Goal: Task Accomplishment & Management: Manage account settings

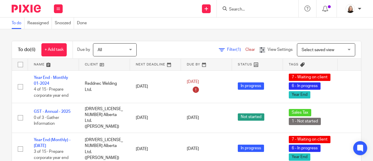
scroll to position [58, 0]
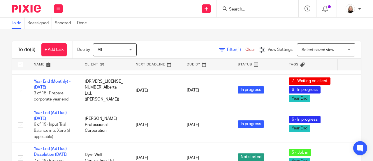
click at [268, 11] on input "Search" at bounding box center [255, 9] width 53 height 5
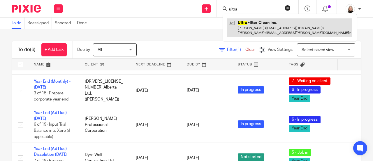
type input "ultra"
click at [258, 32] on link at bounding box center [290, 27] width 125 height 18
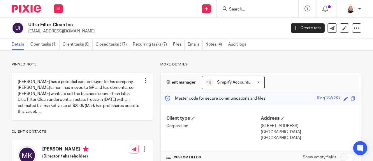
click at [51, 42] on link "Open tasks (1)" at bounding box center [44, 44] width 29 height 11
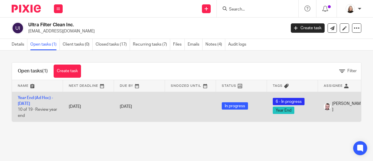
click at [29, 101] on td "Year End (Ad Hoc) - [DATE] 10 of 19 · Review year end" at bounding box center [37, 107] width 51 height 30
click at [32, 98] on link "Year End (Ad Hoc) - [DATE]" at bounding box center [35, 101] width 35 height 10
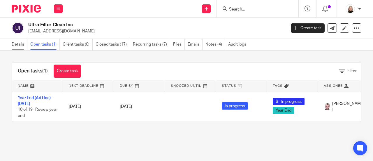
click at [16, 47] on link "Details" at bounding box center [20, 44] width 16 height 11
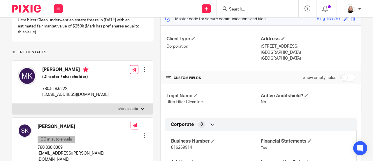
scroll to position [117, 0]
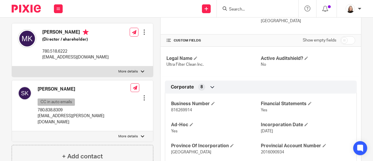
click at [133, 74] on p "More details" at bounding box center [128, 71] width 20 height 5
click at [12, 66] on input "More details" at bounding box center [12, 66] width 0 height 0
checkbox input "true"
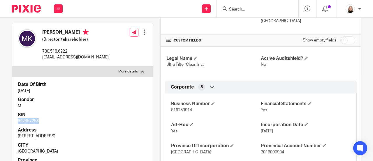
drag, startPoint x: 18, startPoint y: 126, endPoint x: 41, endPoint y: 128, distance: 23.1
click at [41, 124] on p "642457253" at bounding box center [83, 121] width 130 height 6
copy p "642457253"
